Goal: Check status

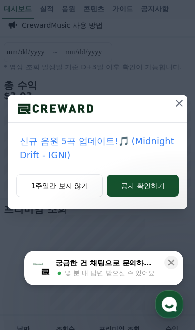
click at [68, 185] on button "1주일간 보지 않기" at bounding box center [59, 185] width 86 height 23
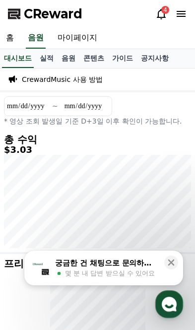
click at [159, 13] on icon at bounding box center [161, 14] width 9 height 10
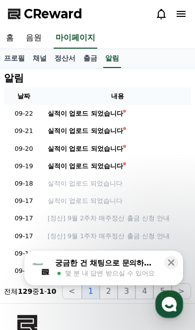
click at [85, 112] on div "실적이 업로드 되었습니다" at bounding box center [85, 113] width 75 height 9
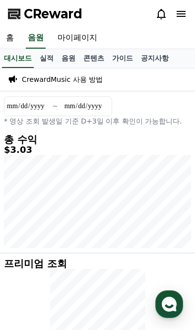
click at [41, 60] on link "실적" at bounding box center [47, 58] width 22 height 19
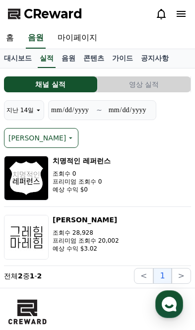
click at [158, 83] on button "영상 실적" at bounding box center [144, 84] width 93 height 16
